Goal: Transaction & Acquisition: Purchase product/service

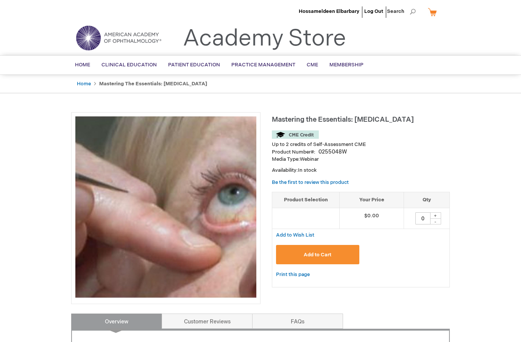
click at [333, 253] on button "Add to Cart" at bounding box center [317, 254] width 83 height 19
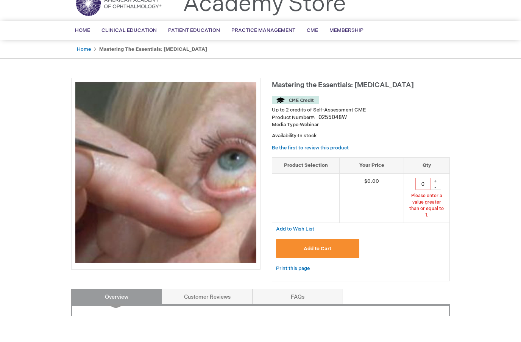
scroll to position [14, 0]
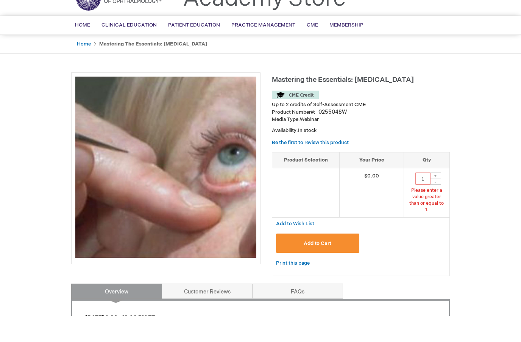
type input "1"
click at [325, 266] on span "Add to Cart" at bounding box center [318, 269] width 28 height 6
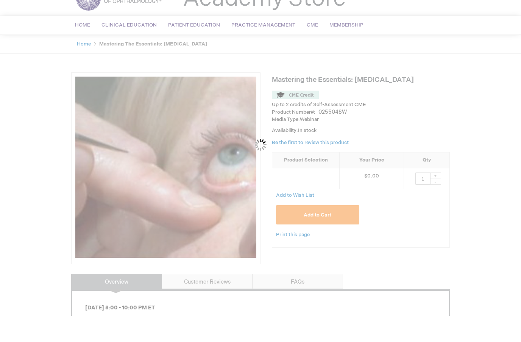
scroll to position [40, 0]
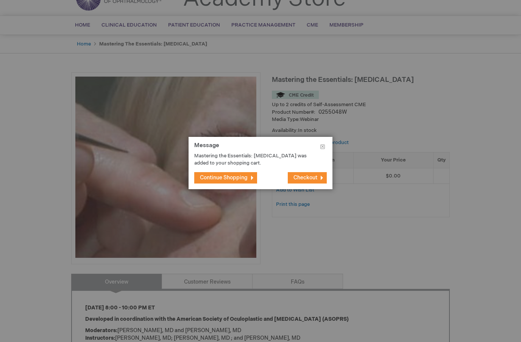
click at [304, 182] on button "Checkout" at bounding box center [307, 177] width 39 height 11
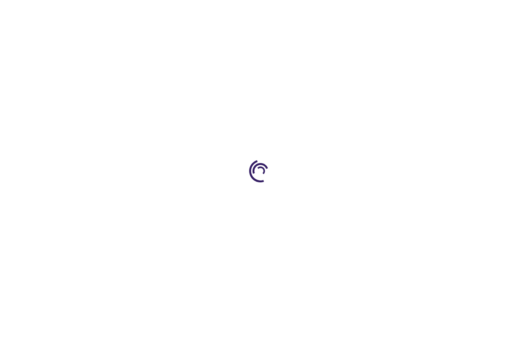
select select "EG"
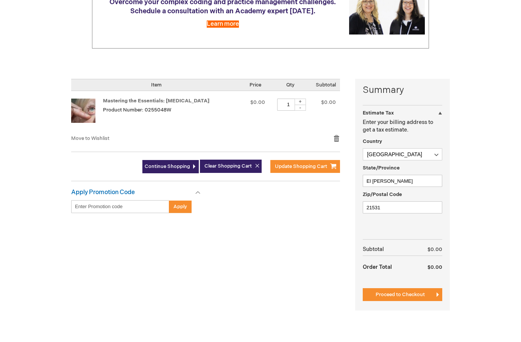
scroll to position [115, 0]
click at [428, 296] on button "Proceed to Checkout" at bounding box center [403, 294] width 80 height 13
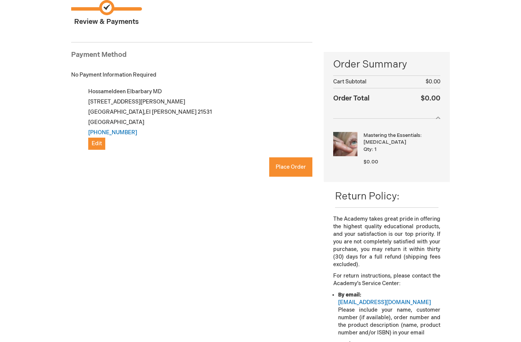
checkbox input "true"
click at [290, 172] on button "Place Order" at bounding box center [290, 166] width 43 height 19
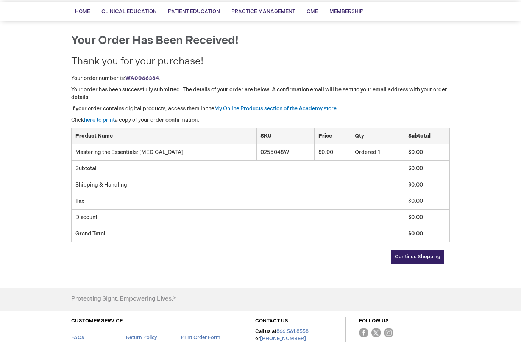
scroll to position [52, 0]
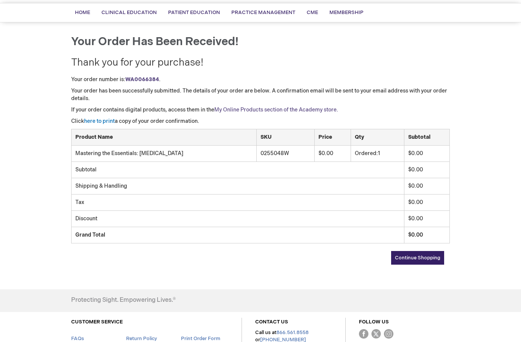
click at [309, 109] on link "My Online Products section of the Academy store." at bounding box center [276, 109] width 124 height 6
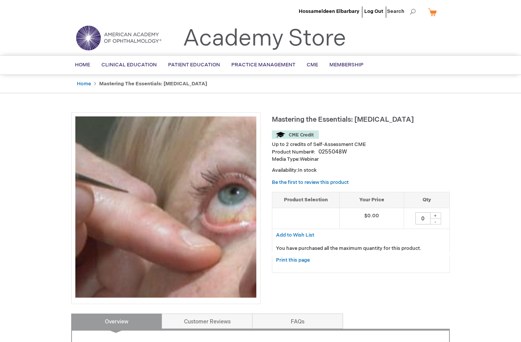
click at [342, 19] on li "Hossameldeen Elbarbary" at bounding box center [329, 11] width 64 height 23
click at [346, 9] on span "Hossameldeen Elbarbary" at bounding box center [329, 11] width 61 height 6
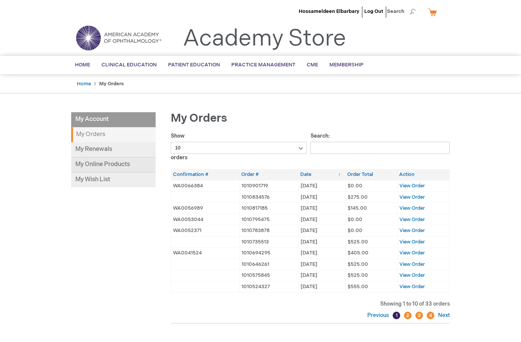
click at [131, 165] on link "My Online Products" at bounding box center [113, 164] width 84 height 15
